Goal: Task Accomplishment & Management: Manage account settings

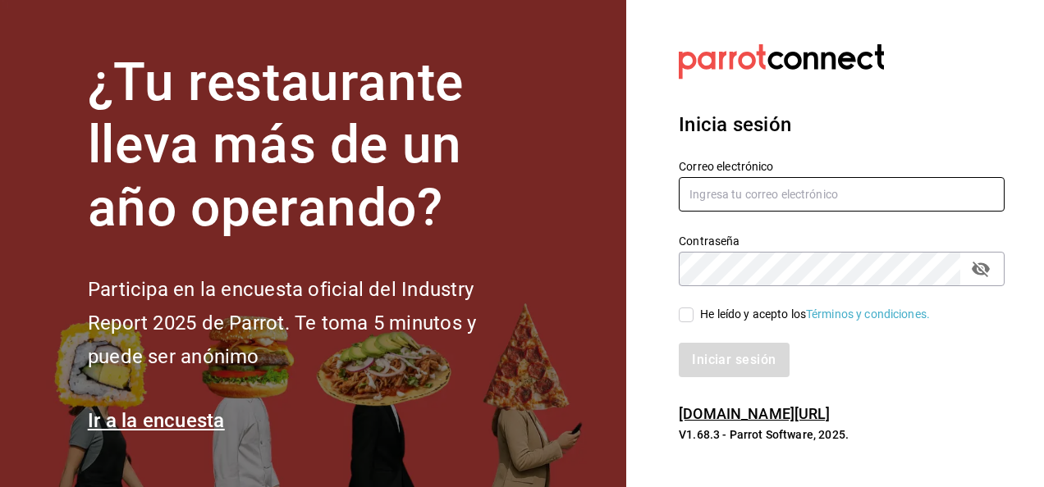
type input "edgarenr343@gmail.com"
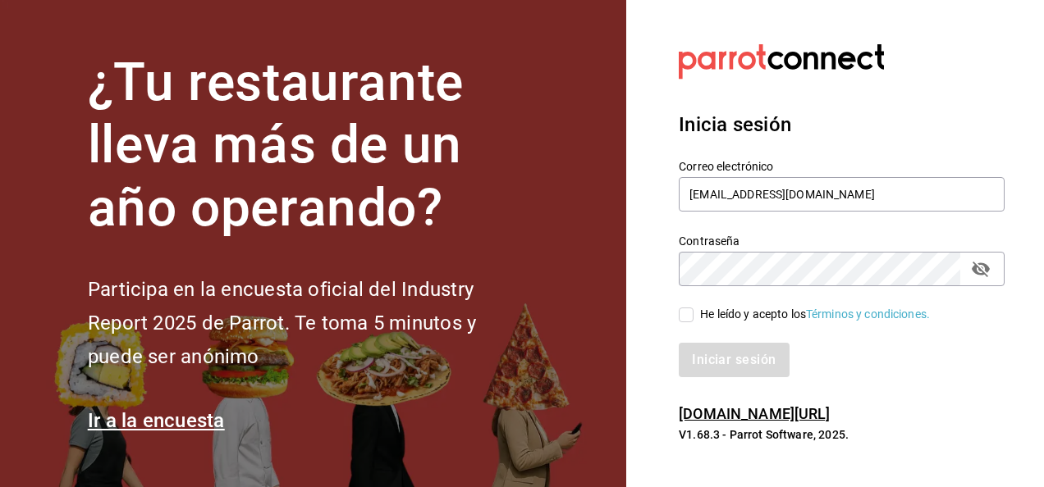
click at [995, 274] on div "Contraseña" at bounding box center [842, 269] width 326 height 34
click at [982, 263] on icon "passwordField" at bounding box center [981, 270] width 18 height 16
click at [982, 263] on icon "passwordField" at bounding box center [981, 269] width 18 height 12
click at [693, 311] on input "He leído y acepto los Términos y condiciones." at bounding box center [686, 315] width 15 height 15
checkbox input "true"
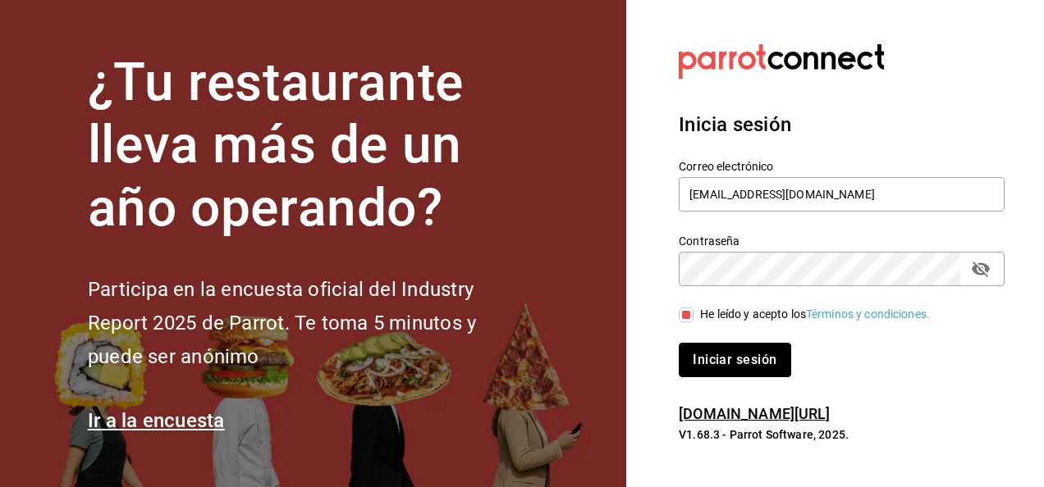
click at [690, 366] on button "Iniciar sesión" at bounding box center [735, 360] width 112 height 34
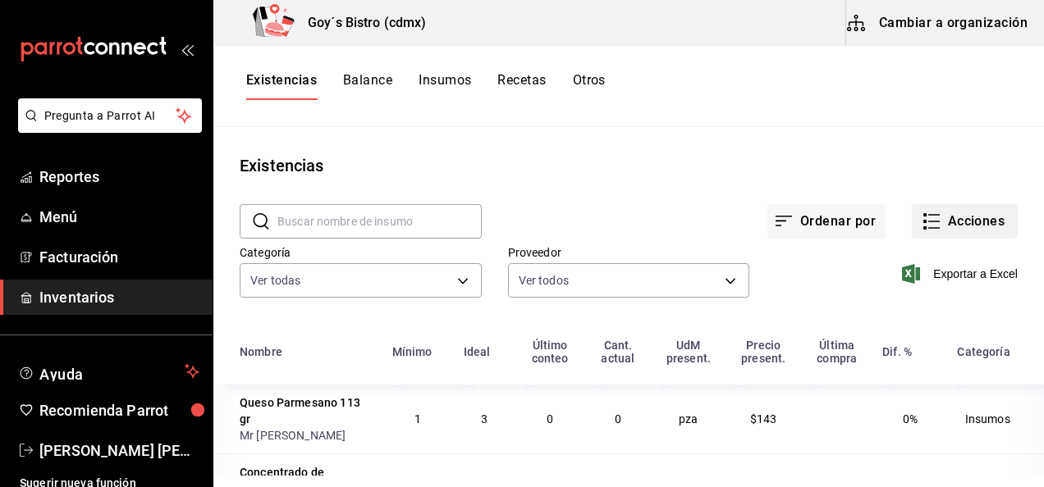
click at [951, 225] on button "Acciones" at bounding box center [965, 221] width 106 height 34
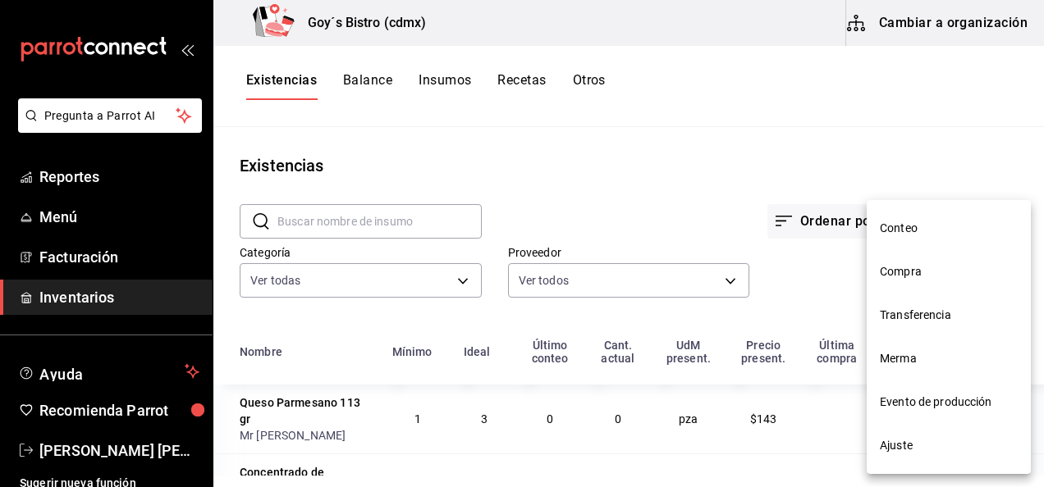
click at [951, 225] on span "Conteo" at bounding box center [949, 228] width 138 height 17
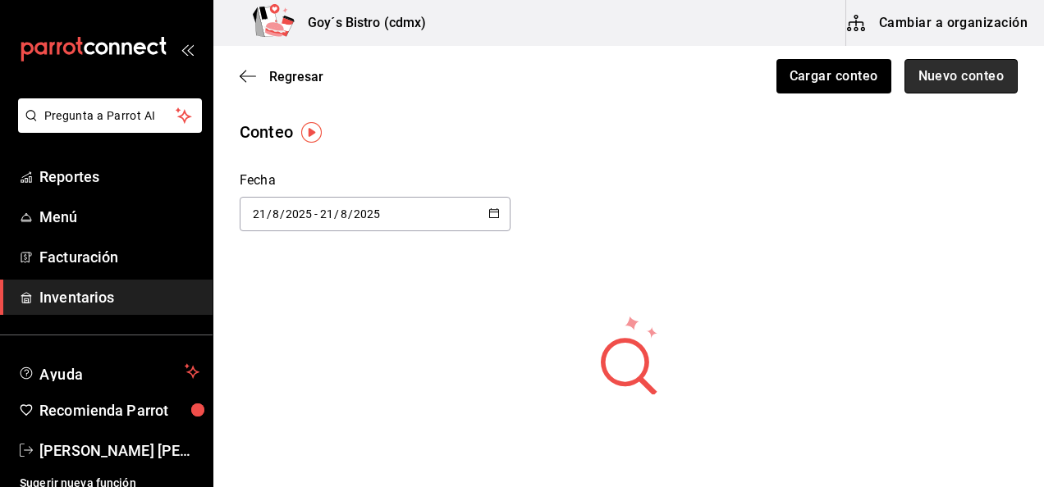
click at [931, 76] on button "Nuevo conteo" at bounding box center [961, 76] width 114 height 34
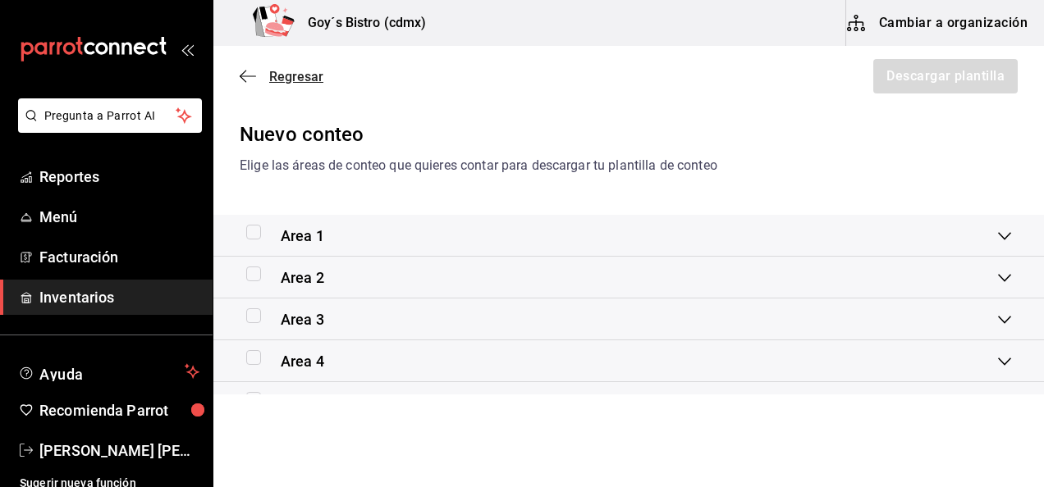
click at [255, 76] on icon "button" at bounding box center [248, 76] width 16 height 1
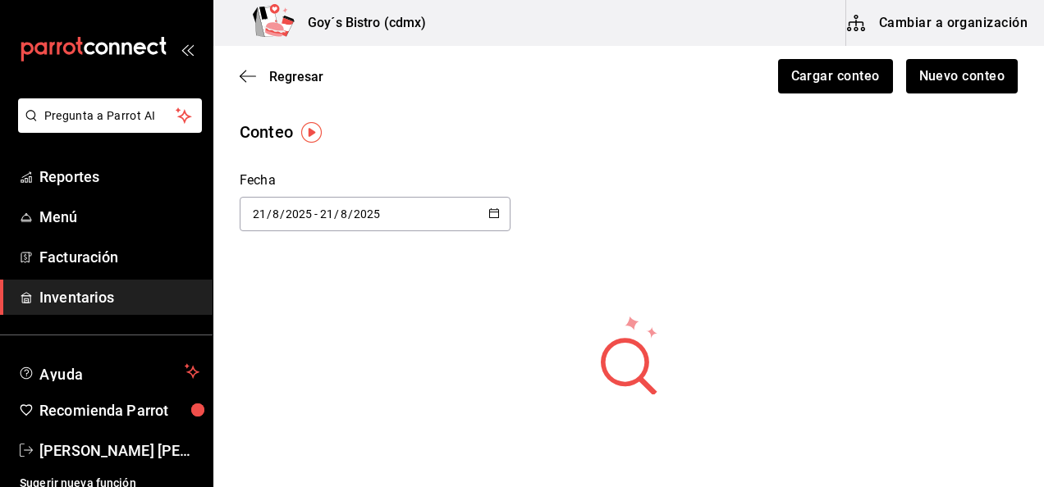
click at [255, 76] on icon "button" at bounding box center [248, 76] width 16 height 1
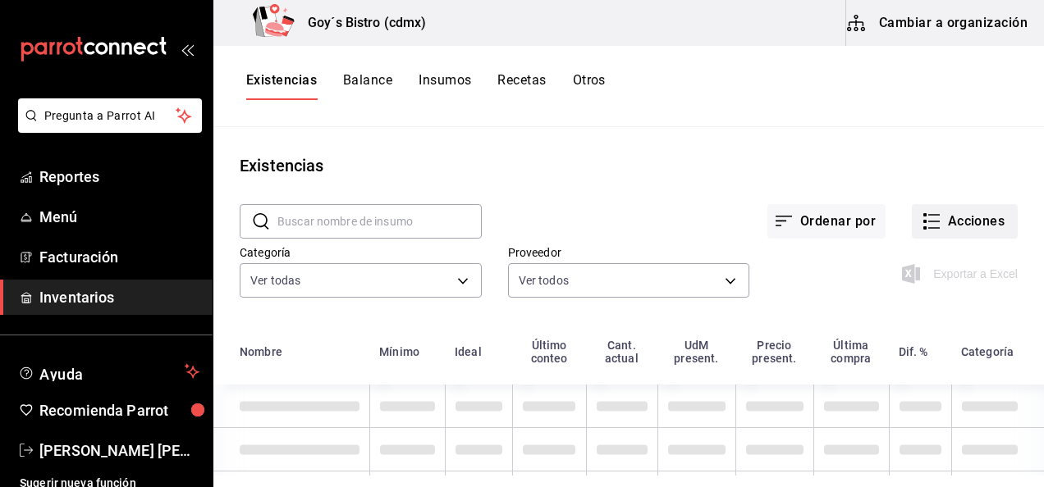
click at [953, 220] on button "Acciones" at bounding box center [965, 221] width 106 height 34
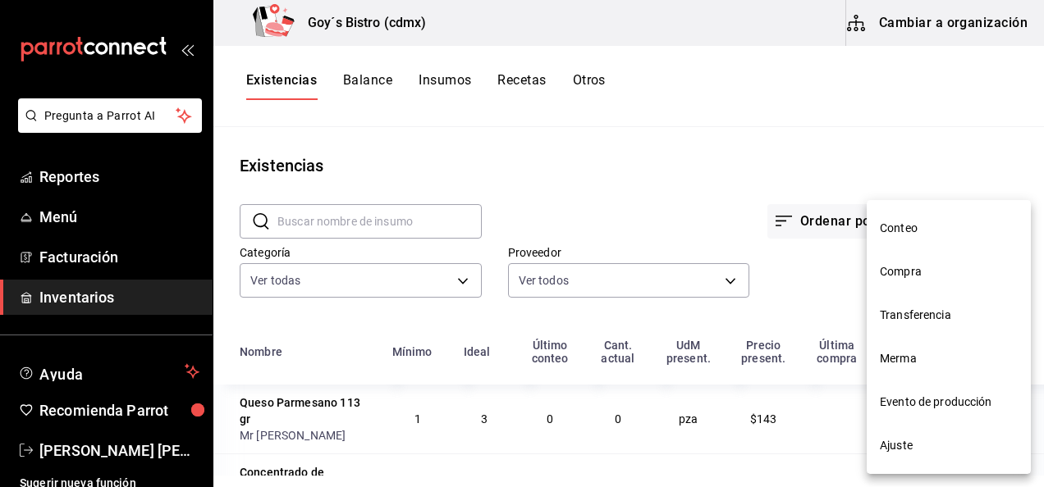
click at [908, 355] on span "Merma" at bounding box center [949, 358] width 138 height 17
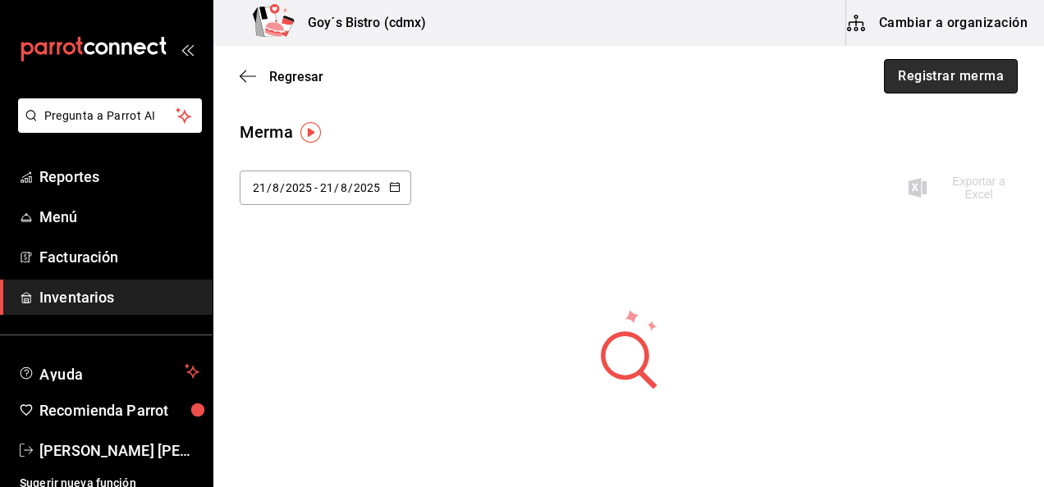
click at [939, 76] on button "Registrar merma" at bounding box center [951, 76] width 134 height 34
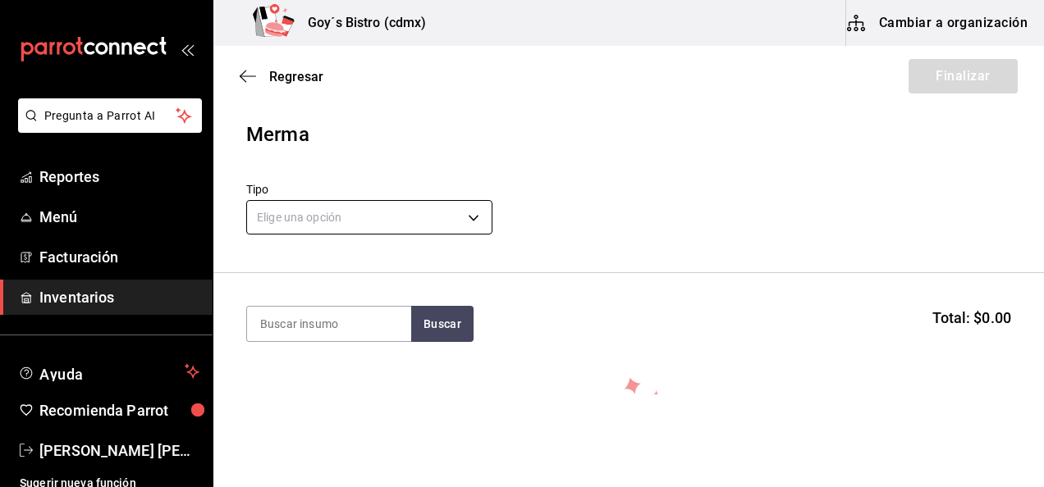
click at [356, 231] on body "Pregunta a Parrot AI Reportes Menú Facturación Inventarios Ayuda Recomienda Par…" at bounding box center [522, 197] width 1044 height 395
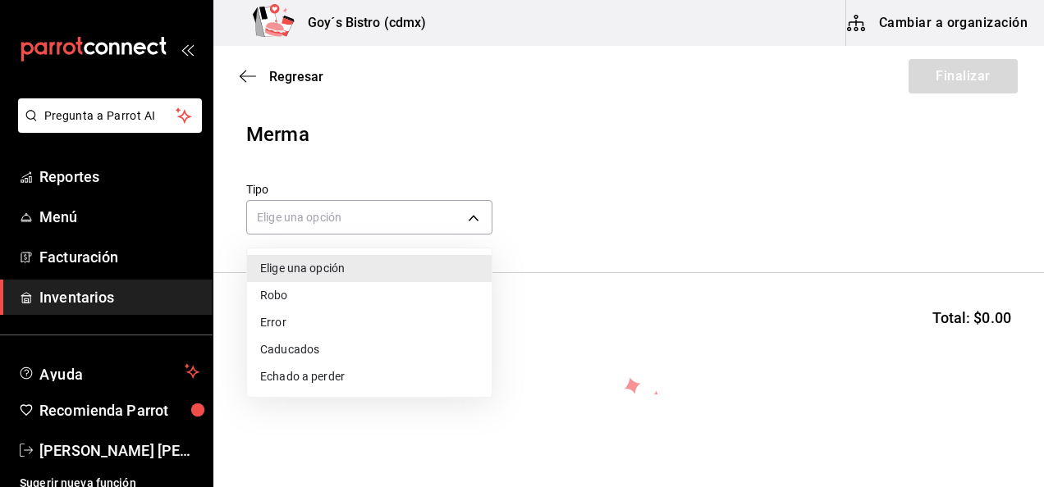
click at [323, 376] on li "Echado a perder" at bounding box center [369, 377] width 245 height 27
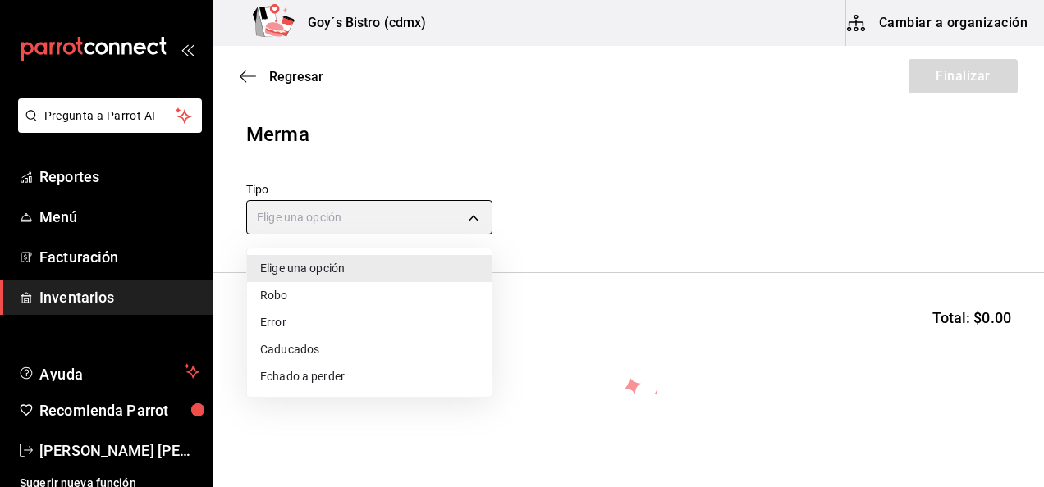
type input "SPOILED"
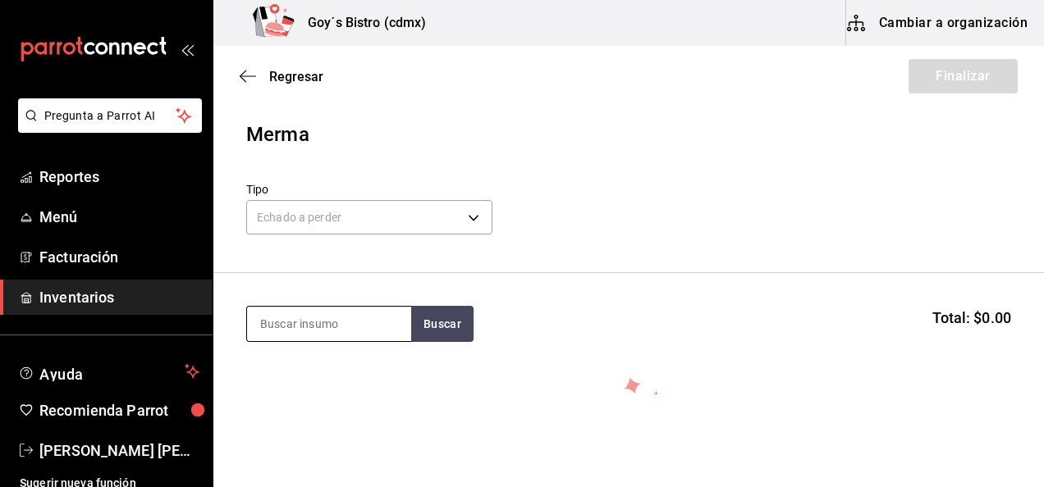
click at [336, 315] on input at bounding box center [329, 324] width 164 height 34
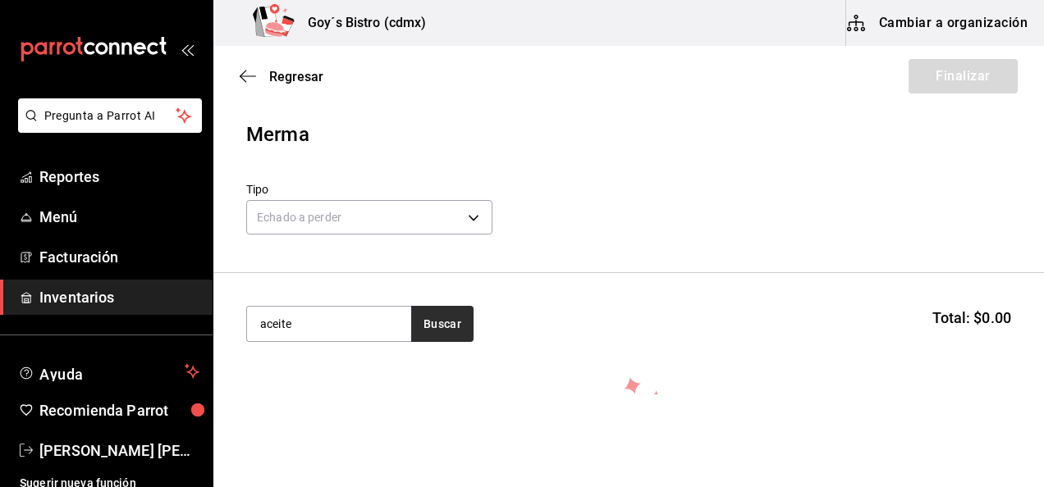
type input "aceite"
click at [458, 336] on button "Buscar" at bounding box center [442, 324] width 62 height 36
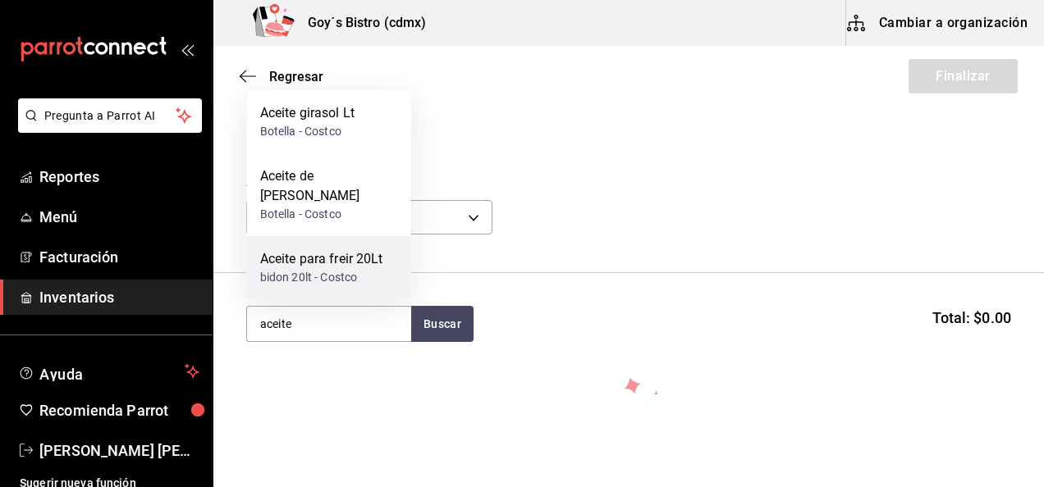
click at [381, 261] on div "Aceite para freir 20Lt" at bounding box center [321, 259] width 123 height 20
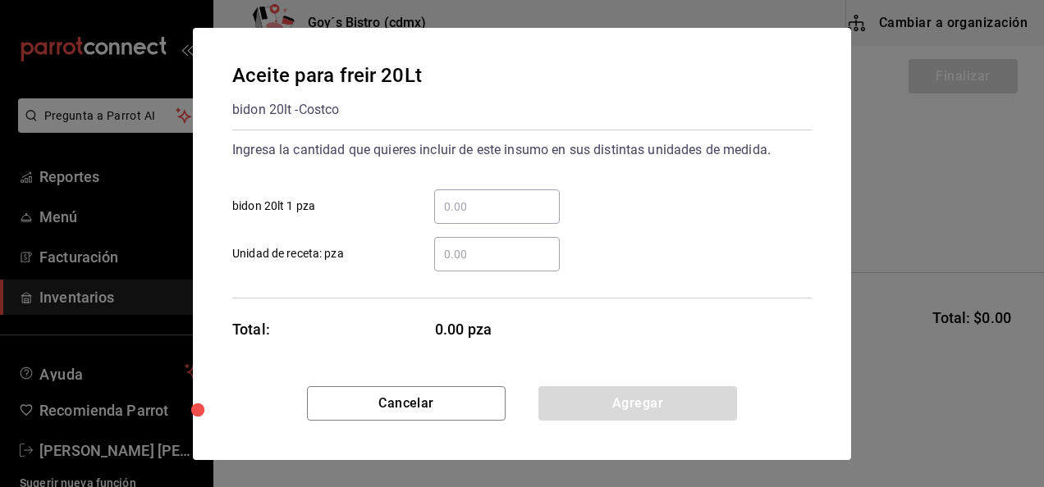
click at [501, 201] on input "​ bidon 20lt 1 pza" at bounding box center [497, 207] width 126 height 20
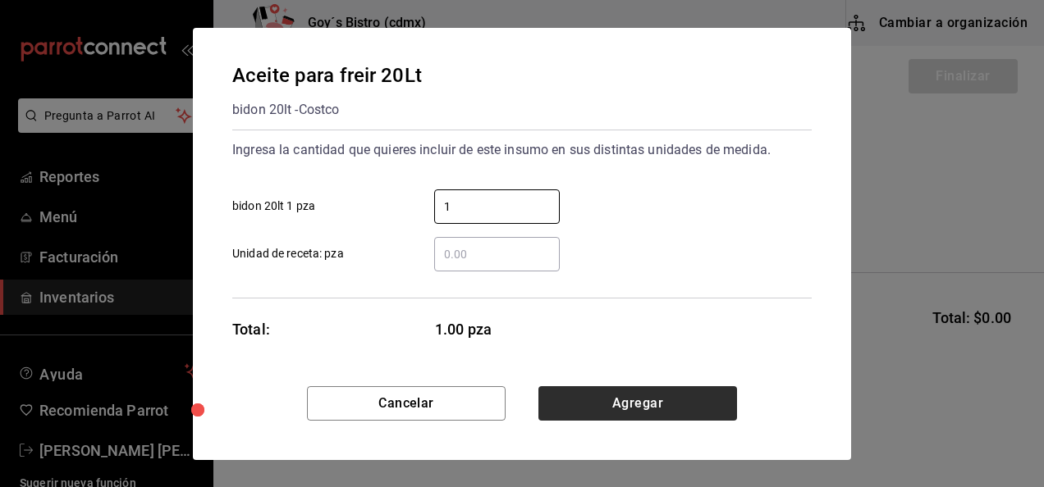
type input "1"
click at [616, 414] on button "Agregar" at bounding box center [637, 404] width 199 height 34
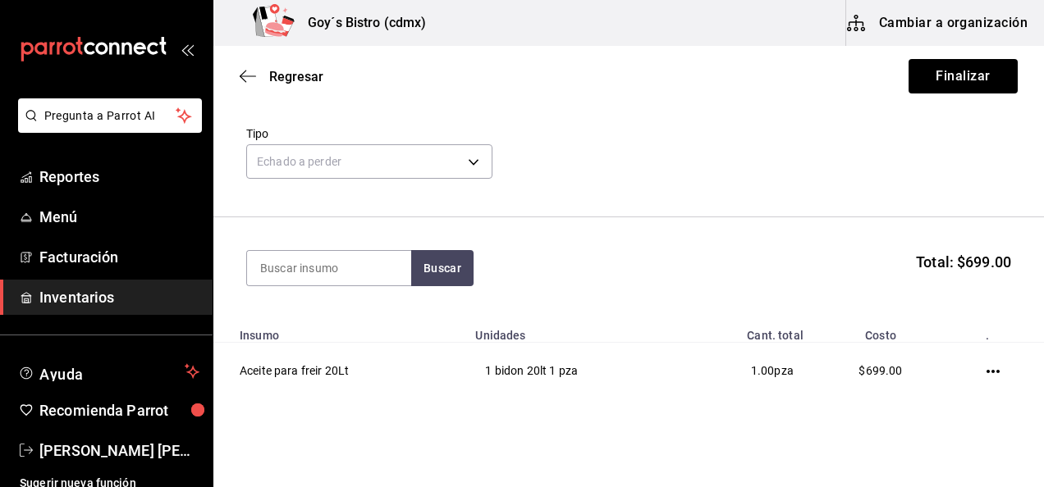
scroll to position [112, 0]
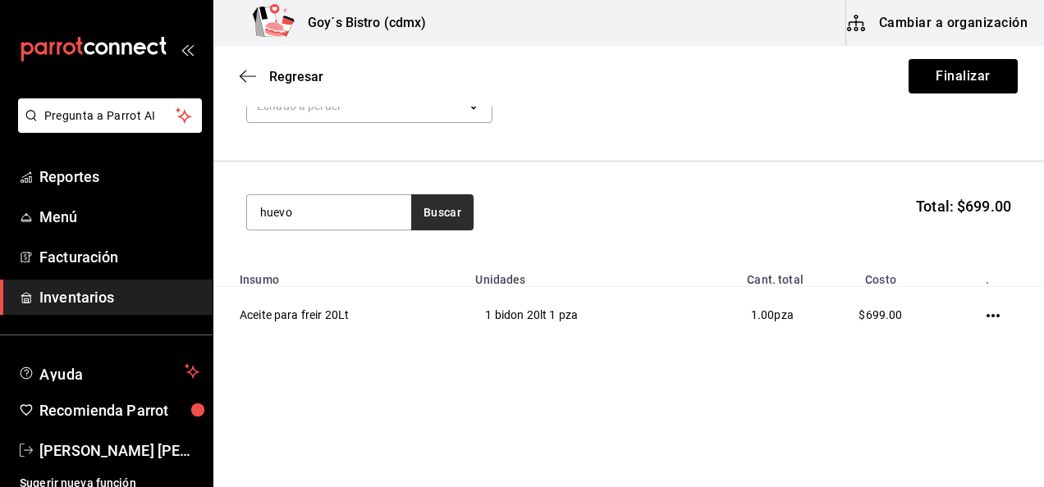
type input "huevo"
click at [451, 208] on button "Buscar" at bounding box center [442, 213] width 62 height 36
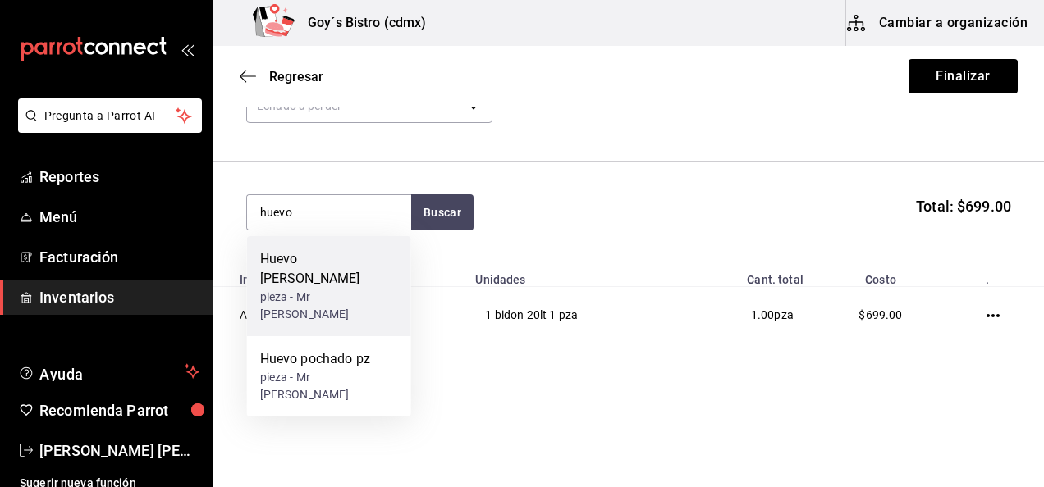
click at [332, 289] on div "pieza - Mr [PERSON_NAME]" at bounding box center [329, 306] width 138 height 34
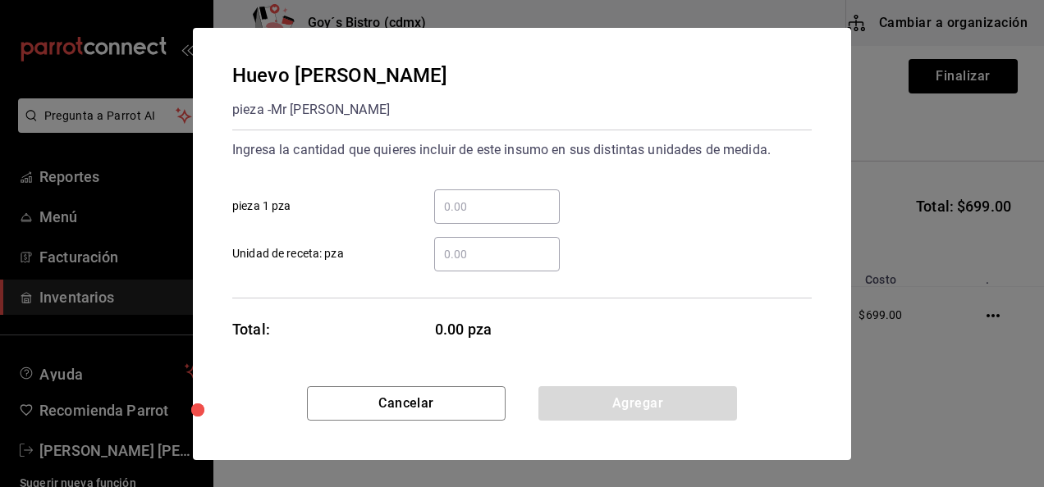
click at [510, 213] on input "​ pieza 1 pza" at bounding box center [497, 207] width 126 height 20
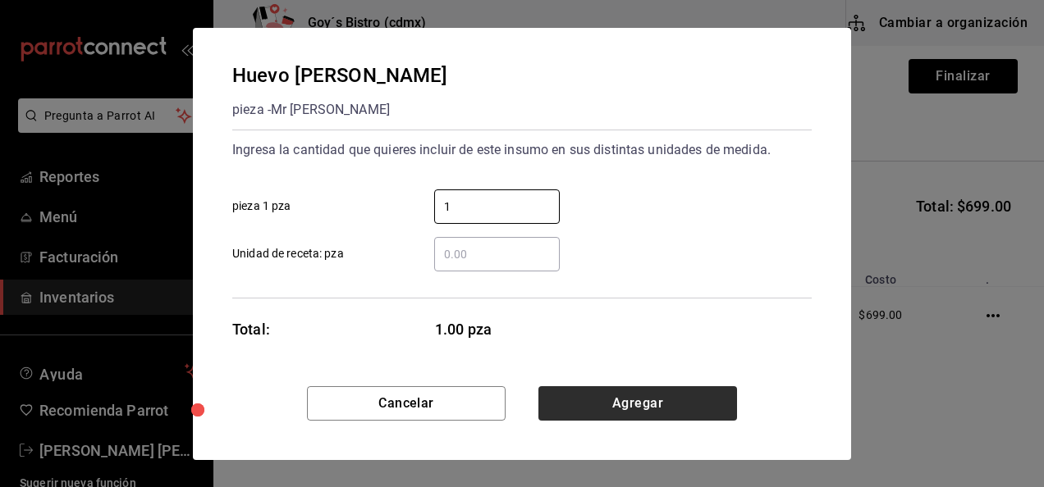
type input "1"
click at [617, 407] on button "Agregar" at bounding box center [637, 404] width 199 height 34
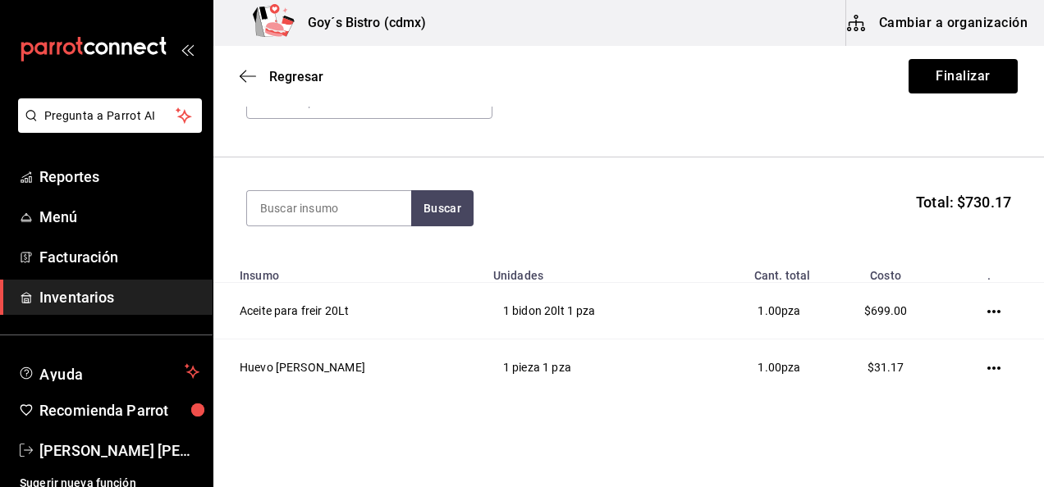
scroll to position [113, 0]
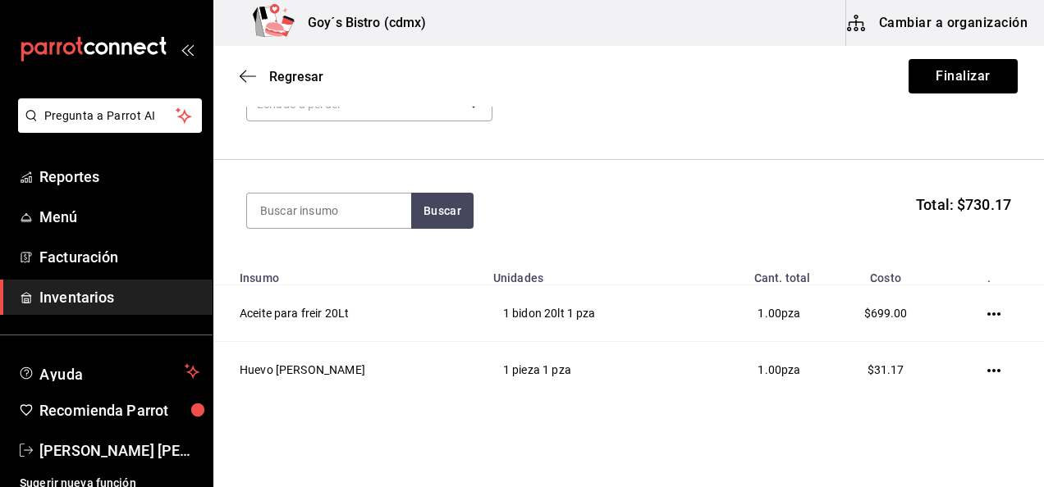
click at [984, 56] on div "Regresar Finalizar" at bounding box center [628, 76] width 831 height 61
click at [963, 80] on button "Finalizar" at bounding box center [962, 76] width 109 height 34
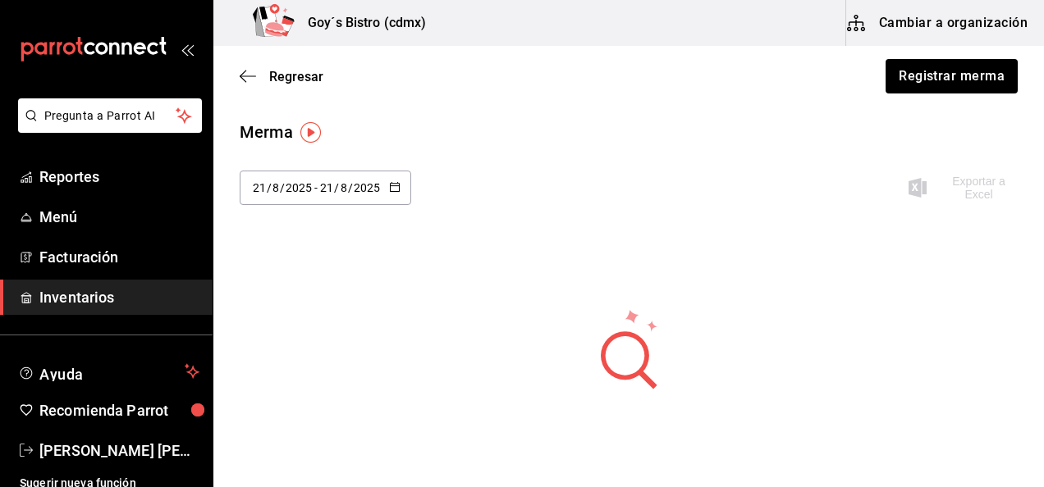
click at [238, 80] on div "Regresar Registrar merma" at bounding box center [628, 76] width 831 height 61
click at [245, 76] on icon "button" at bounding box center [248, 76] width 16 height 1
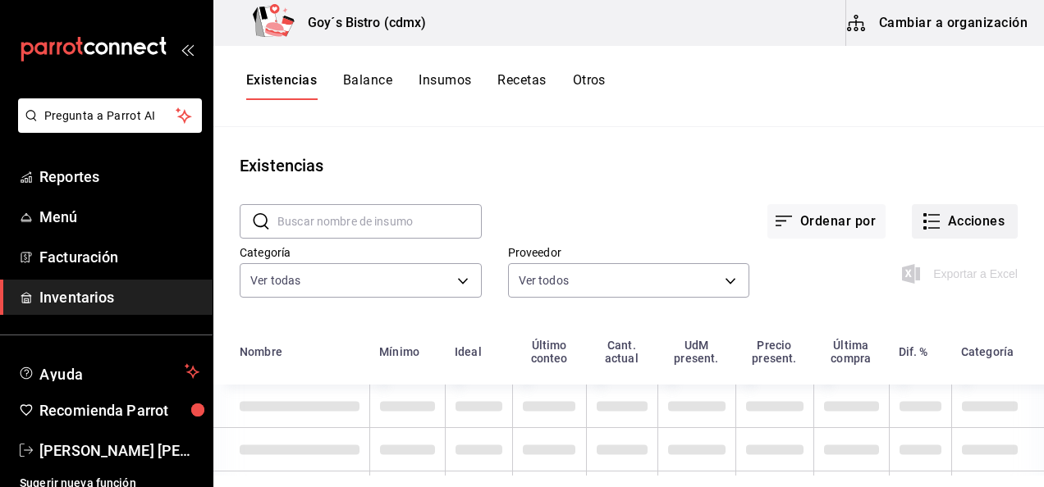
click at [975, 220] on button "Acciones" at bounding box center [965, 221] width 106 height 34
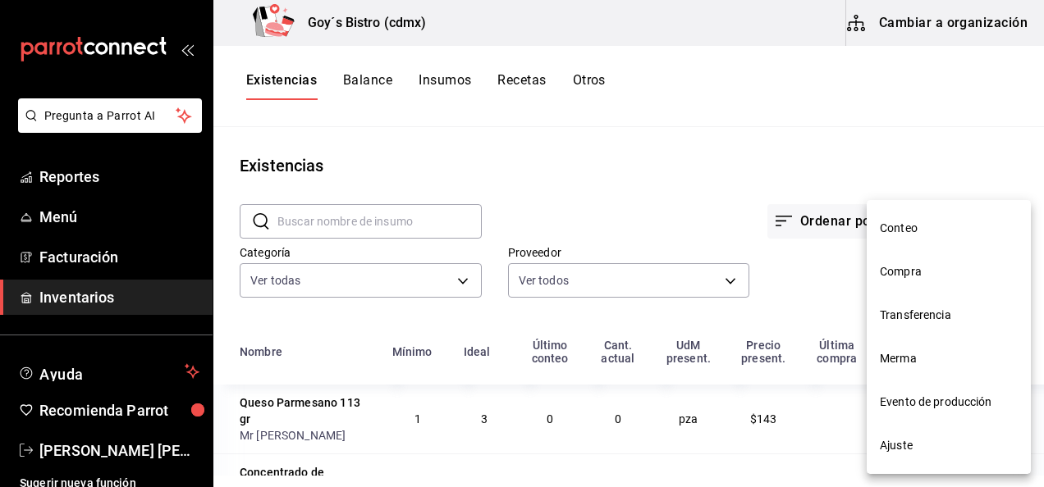
drag, startPoint x: 952, startPoint y: 392, endPoint x: 945, endPoint y: 386, distance: 9.3
click at [945, 386] on li "Evento de producción" at bounding box center [949, 402] width 164 height 43
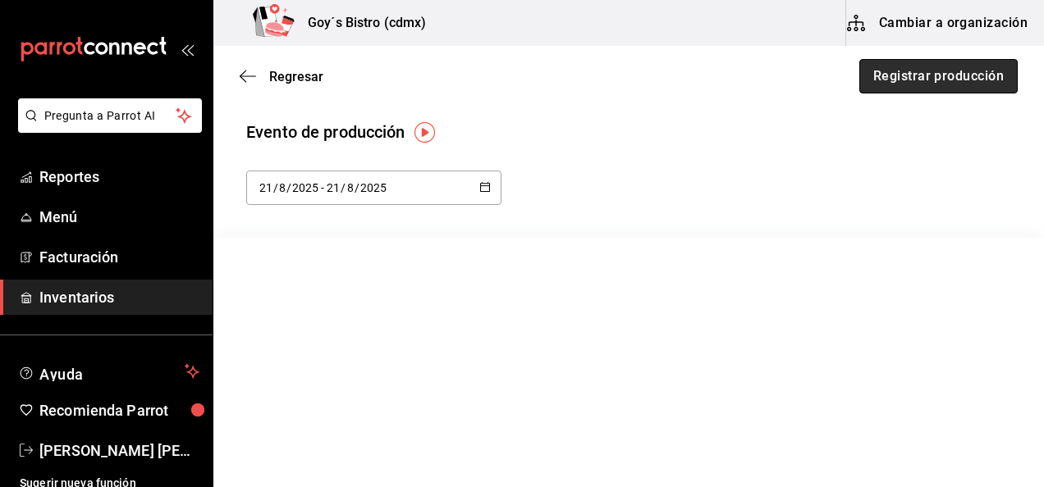
click at [922, 91] on button "Registrar producción" at bounding box center [938, 76] width 158 height 34
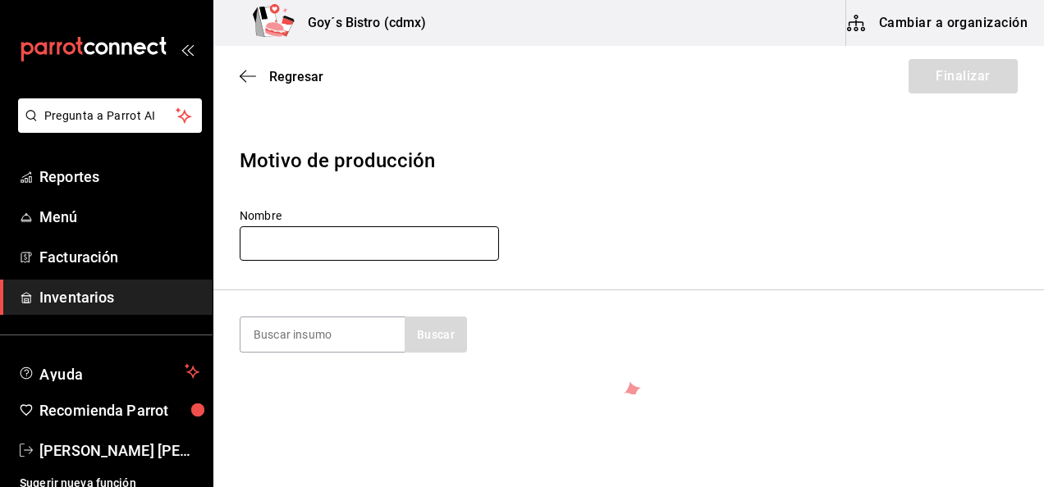
click at [358, 257] on input "text" at bounding box center [369, 244] width 259 height 34
type input "[PERSON_NAME]"
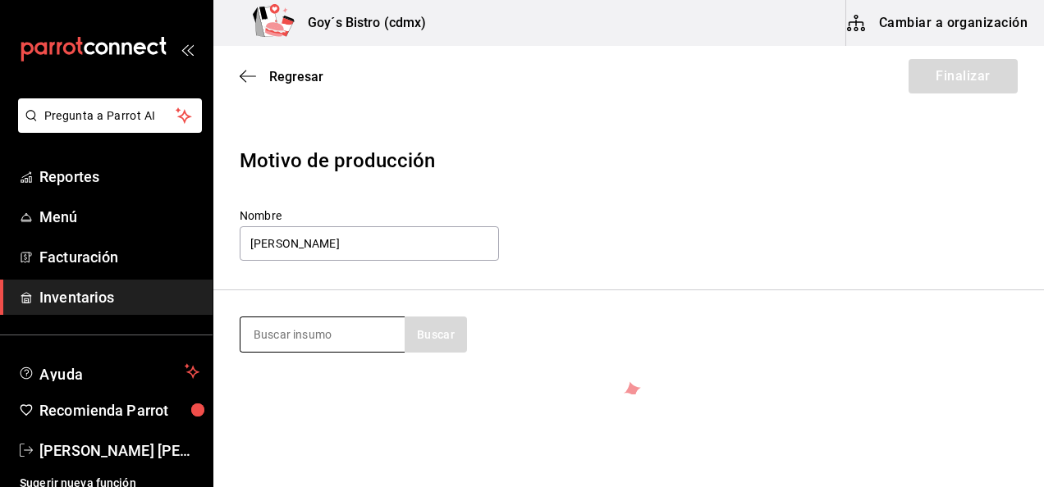
click at [350, 317] on div at bounding box center [322, 335] width 165 height 36
click at [361, 329] on input at bounding box center [322, 335] width 164 height 34
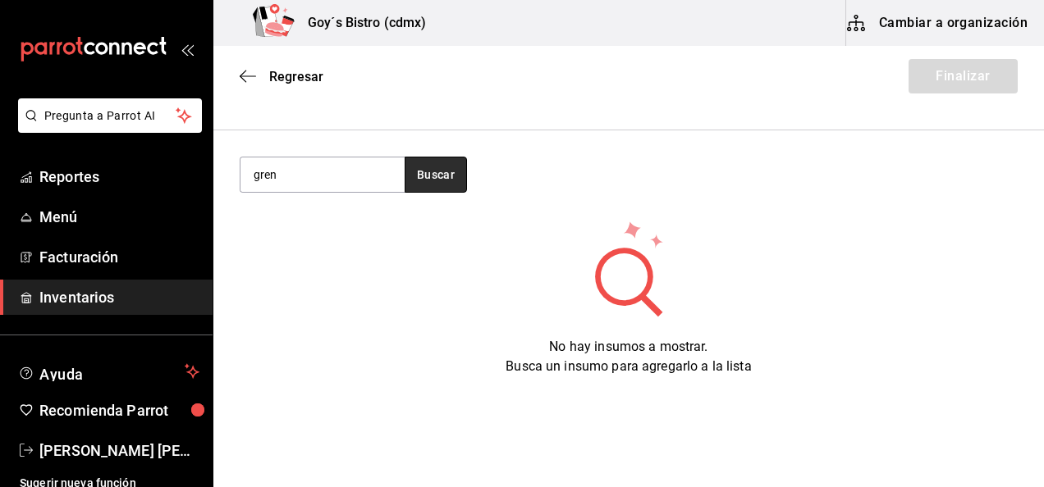
click at [460, 191] on button "Buscar" at bounding box center [436, 175] width 62 height 36
click at [436, 181] on button "Buscar" at bounding box center [436, 175] width 62 height 36
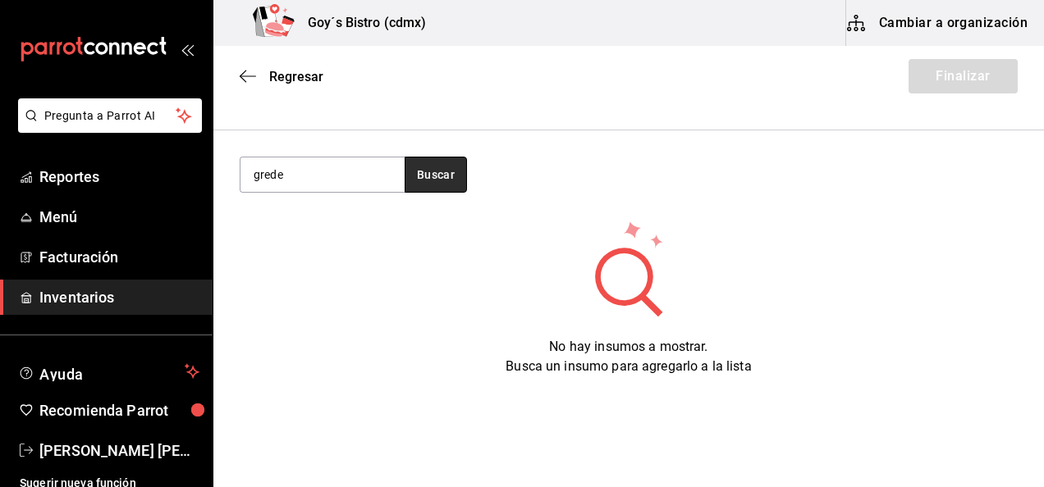
click at [438, 179] on button "Buscar" at bounding box center [436, 175] width 62 height 36
type input "grendetox"
click at [420, 158] on button "Buscar" at bounding box center [436, 175] width 62 height 36
click at [246, 84] on span "Regresar" at bounding box center [282, 77] width 84 height 16
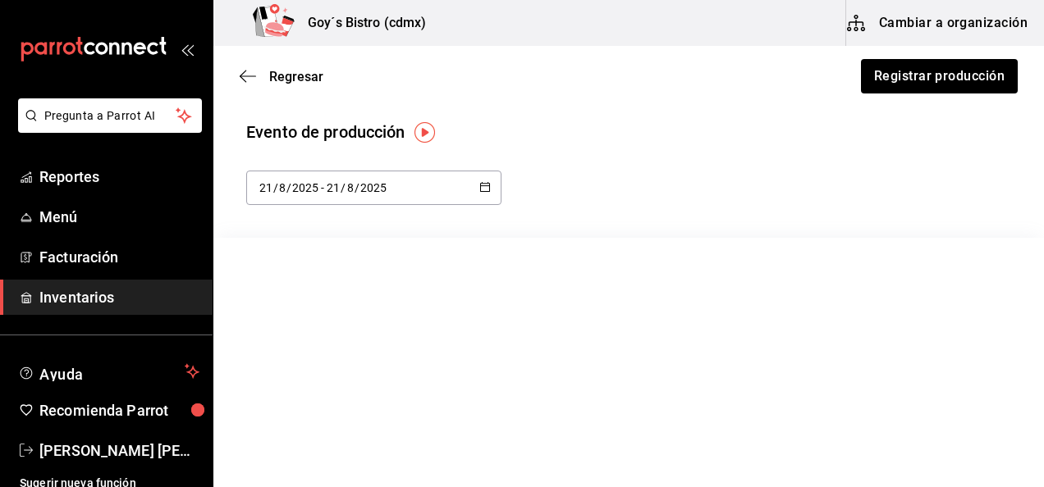
click at [246, 84] on span "Regresar" at bounding box center [282, 77] width 84 height 16
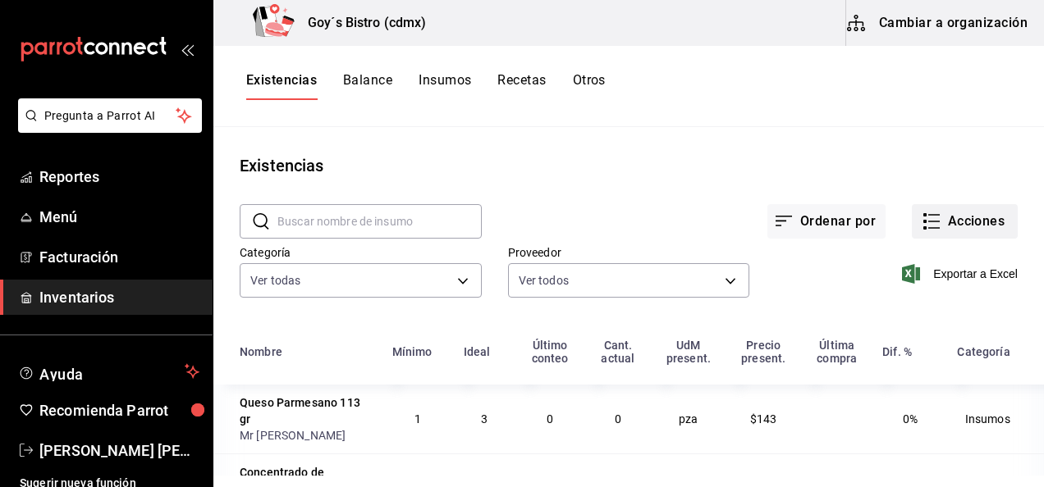
click at [959, 213] on button "Acciones" at bounding box center [965, 221] width 106 height 34
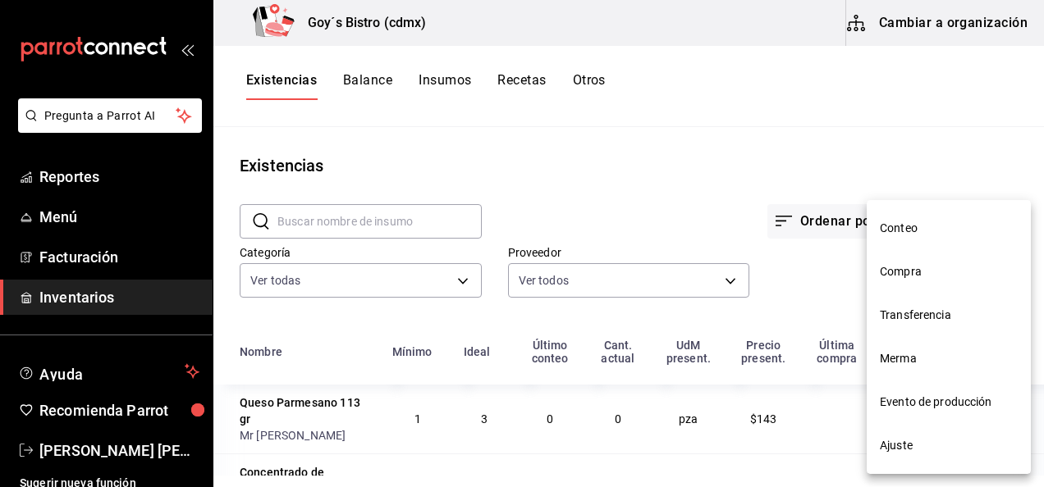
click at [914, 231] on span "Conteo" at bounding box center [949, 228] width 138 height 17
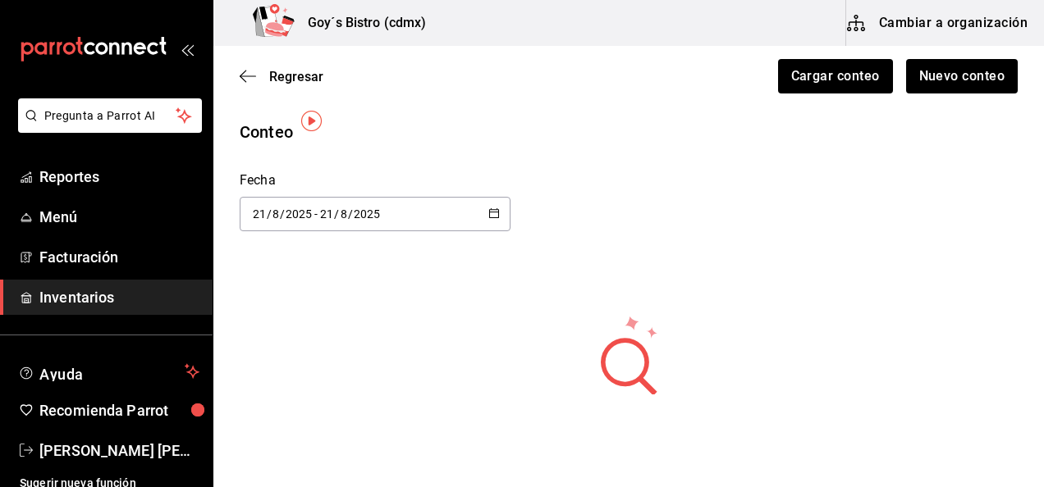
scroll to position [105, 0]
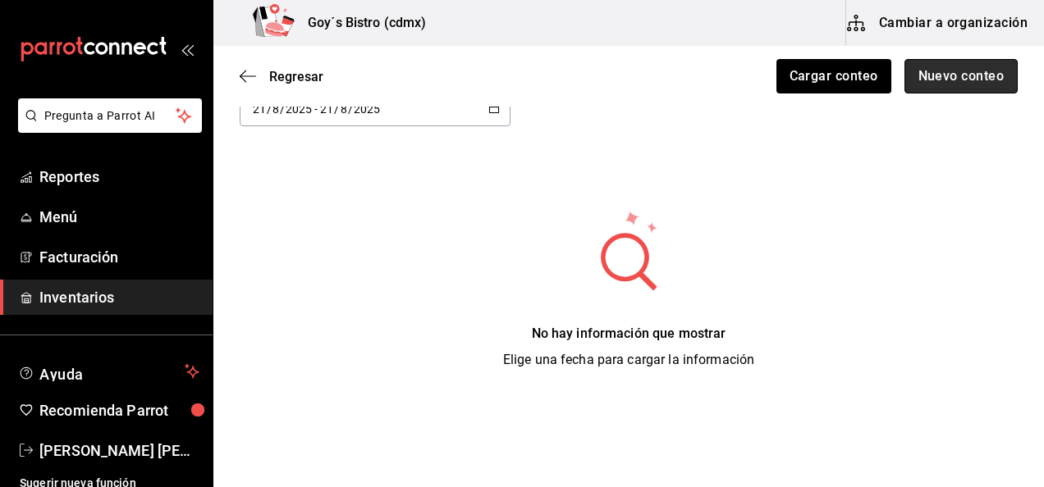
click at [971, 82] on button "Nuevo conteo" at bounding box center [961, 76] width 114 height 34
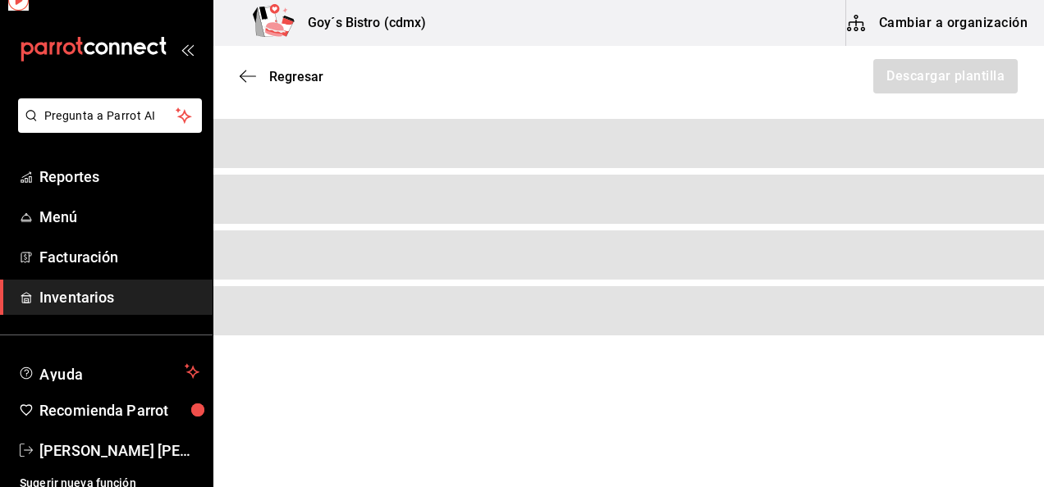
scroll to position [95, 0]
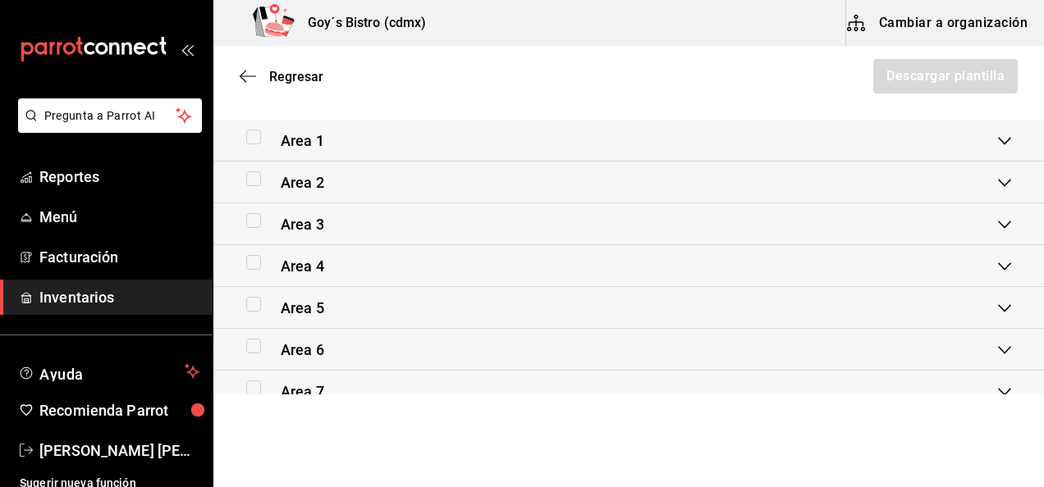
click at [1001, 130] on div "Area 1" at bounding box center [628, 141] width 831 height 42
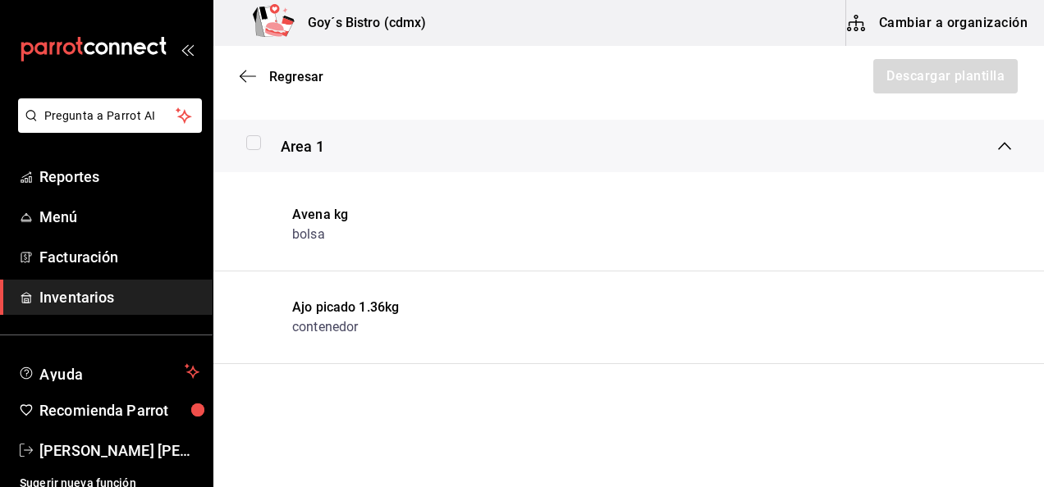
scroll to position [400, 0]
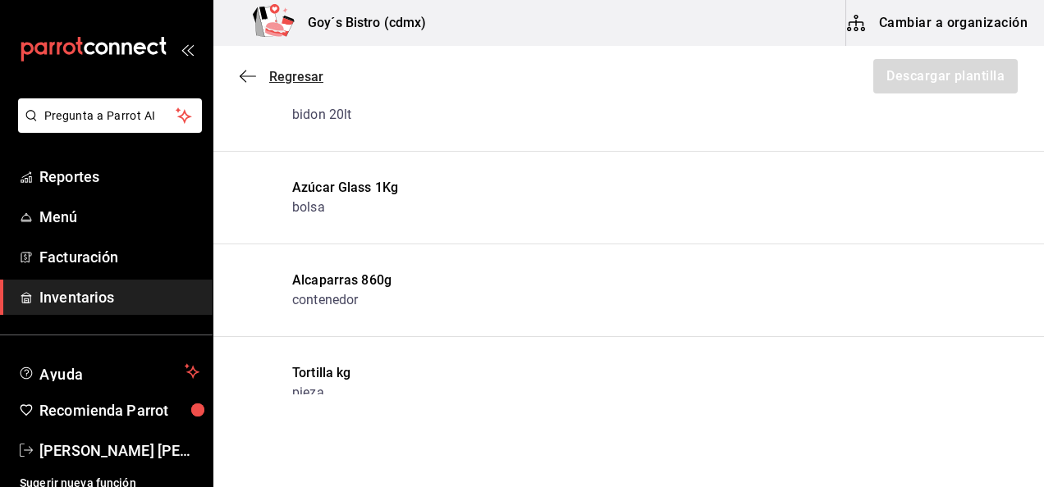
click at [267, 74] on span "Regresar" at bounding box center [282, 77] width 84 height 16
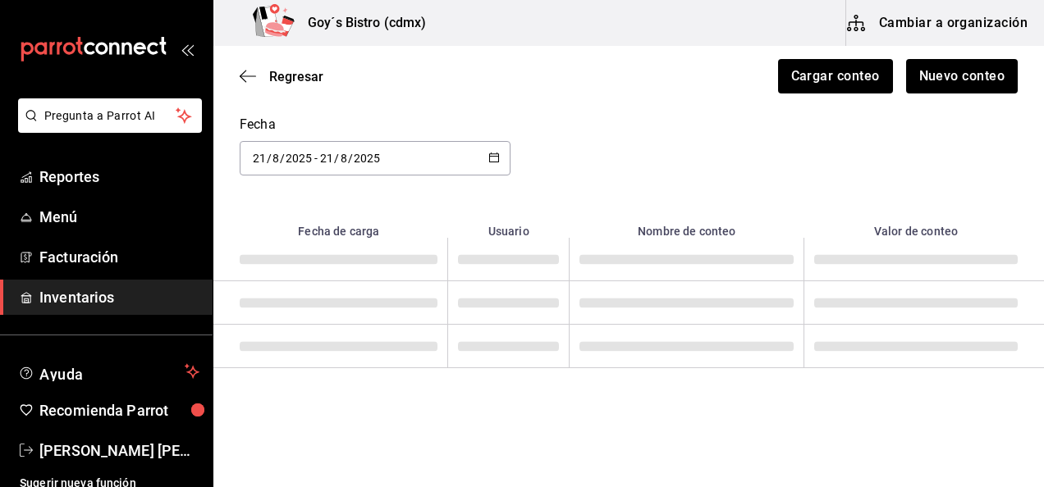
scroll to position [55, 0]
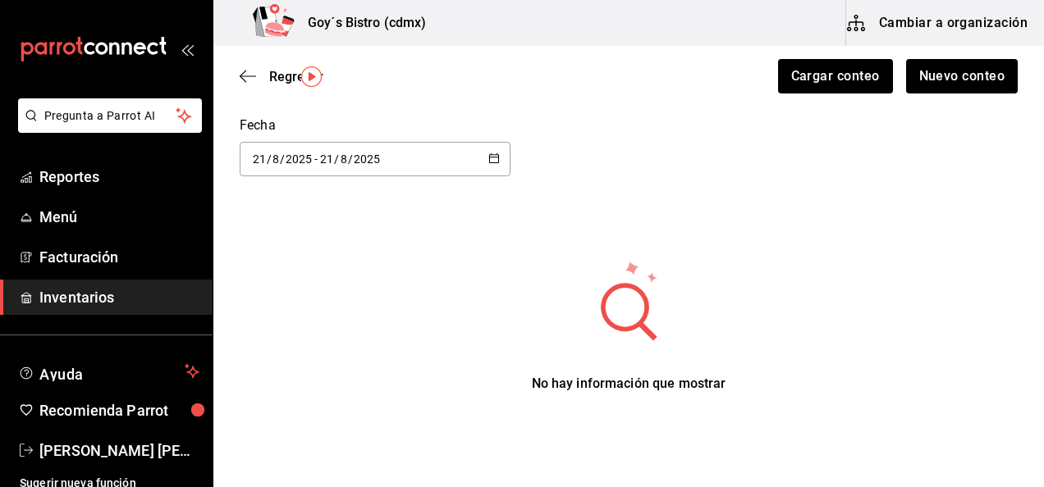
click at [248, 85] on div "Regresar Cargar conteo Nuevo conteo" at bounding box center [628, 76] width 831 height 61
click at [254, 73] on icon "button" at bounding box center [248, 76] width 16 height 15
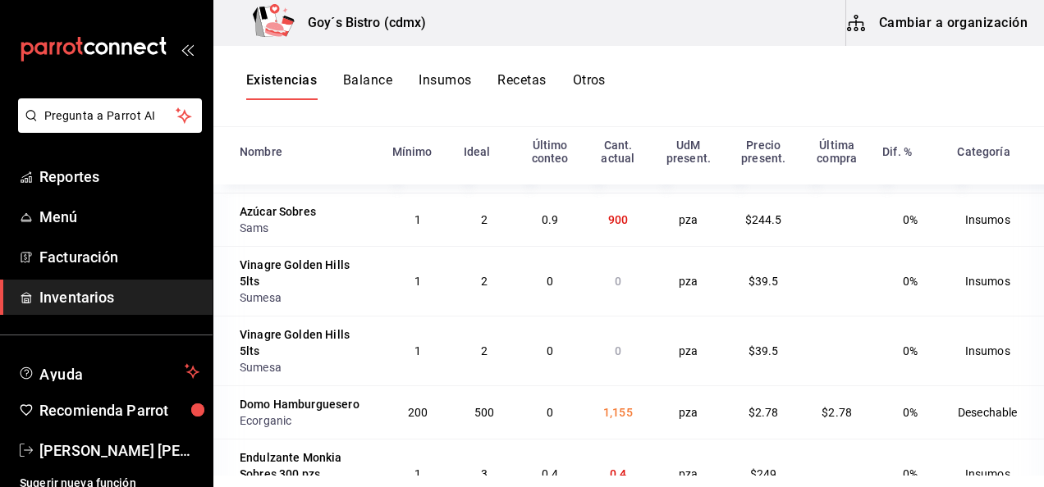
scroll to position [1477, 0]
